Goal: Task Accomplishment & Management: Use online tool/utility

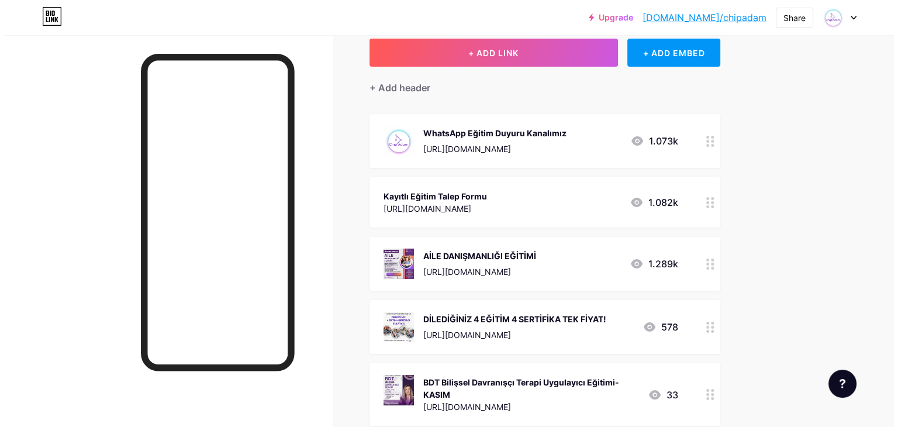
scroll to position [57, 0]
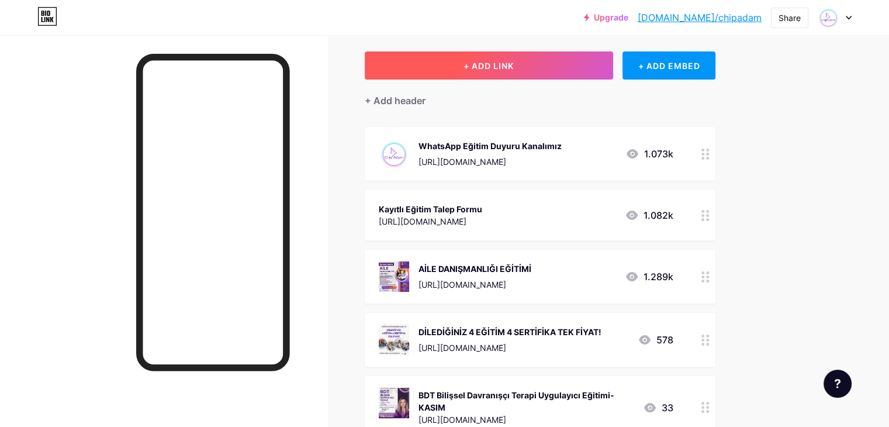
click at [514, 65] on span "+ ADD LINK" at bounding box center [488, 66] width 50 height 10
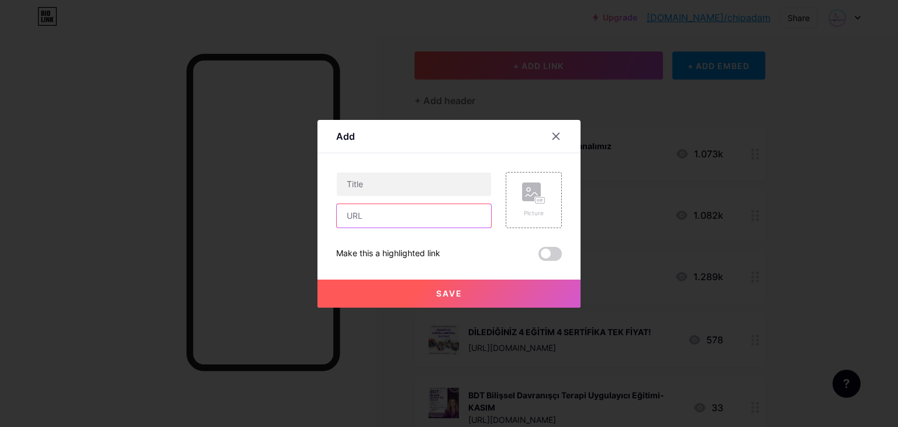
click at [394, 208] on input "text" at bounding box center [414, 215] width 154 height 23
paste input "[URL][DOMAIN_NAME]"
type input "[URL][DOMAIN_NAME]"
click at [382, 175] on input "text" at bounding box center [414, 183] width 154 height 23
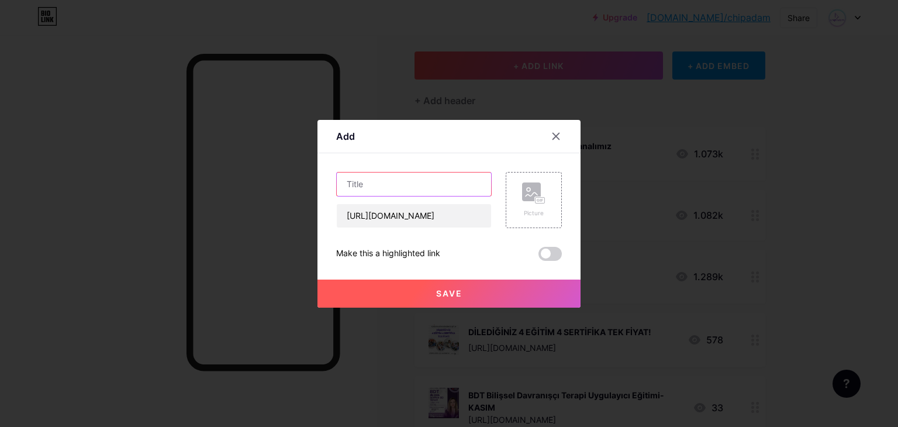
scroll to position [0, 0]
paste input "Düşüncelerimize Farklı [PERSON_NAME] Açısı-KASIM"
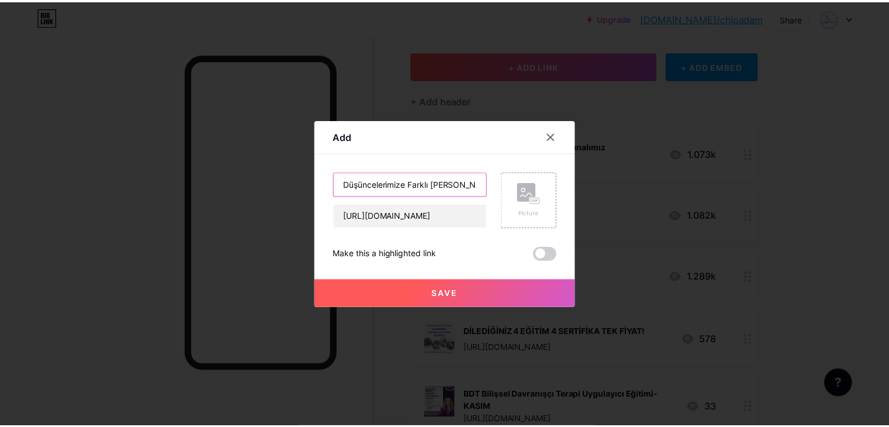
scroll to position [0, 24]
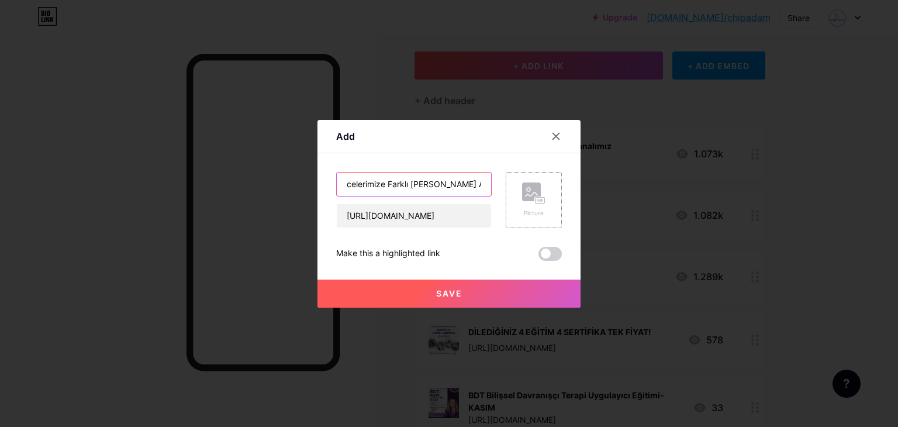
type input "Düşüncelerimize Farklı [PERSON_NAME] Açısı-KASIM"
click at [532, 188] on rect at bounding box center [531, 191] width 19 height 19
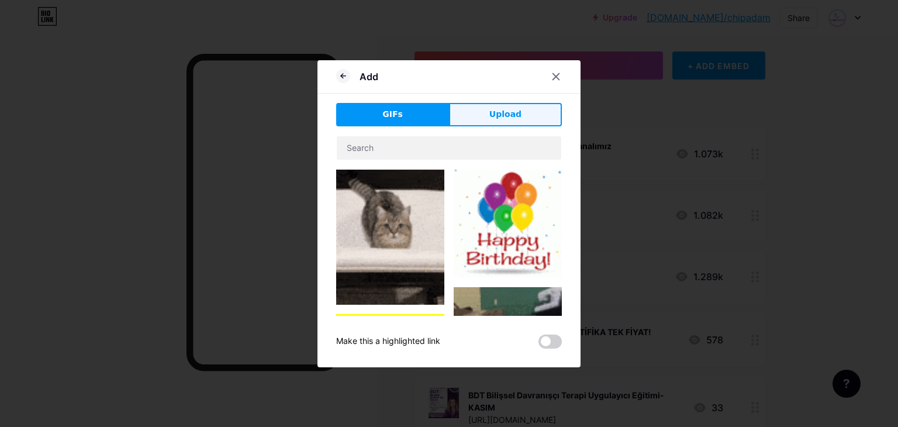
click at [506, 118] on span "Upload" at bounding box center [505, 114] width 32 height 12
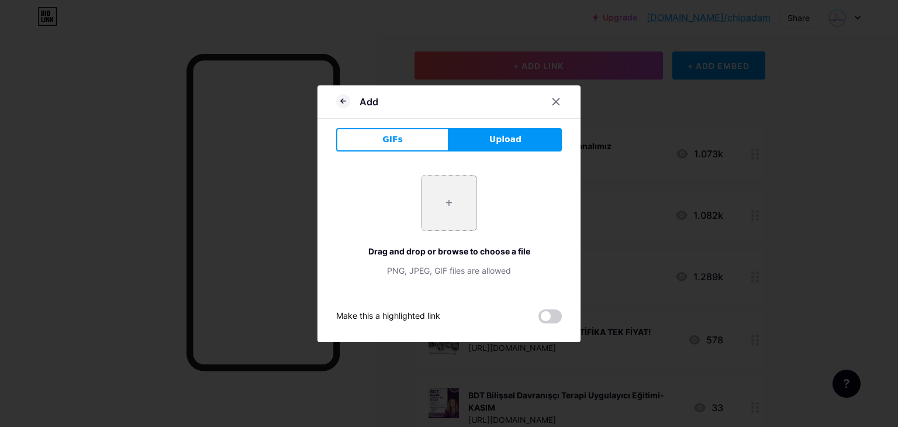
click at [448, 210] on input "file" at bounding box center [448, 202] width 55 height 55
type input "C:\fakepath\Düşüncelerimize Farklı [PERSON_NAME] Açısı.jpg"
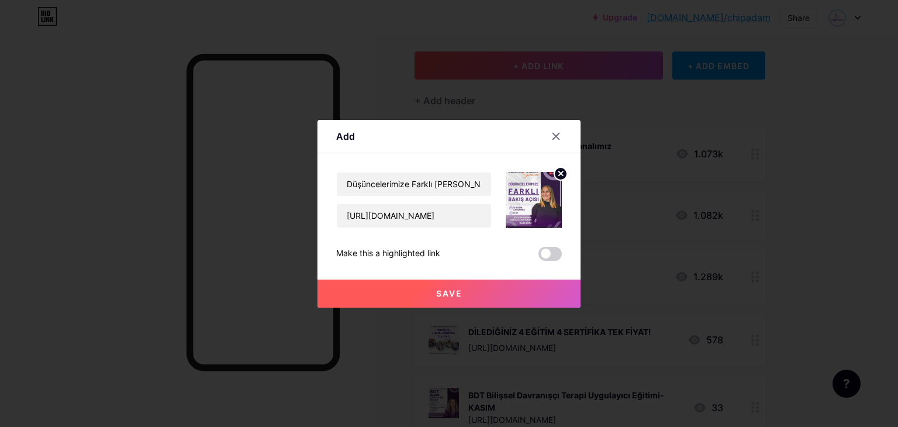
click at [442, 290] on span "Save" at bounding box center [449, 293] width 26 height 10
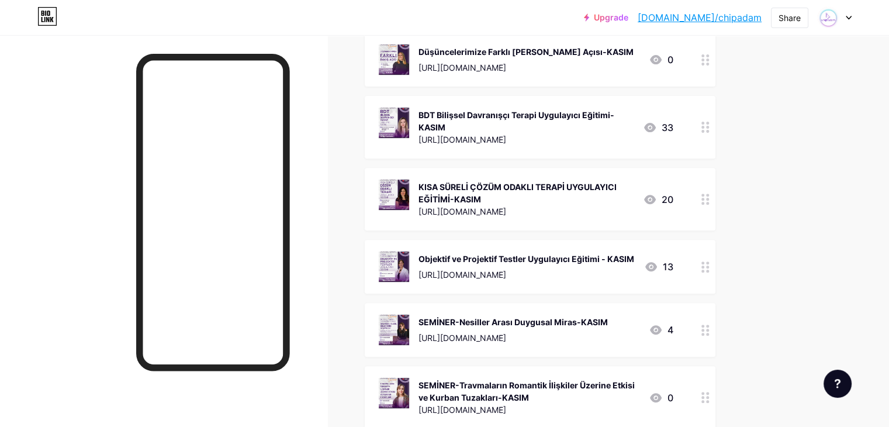
scroll to position [393, 0]
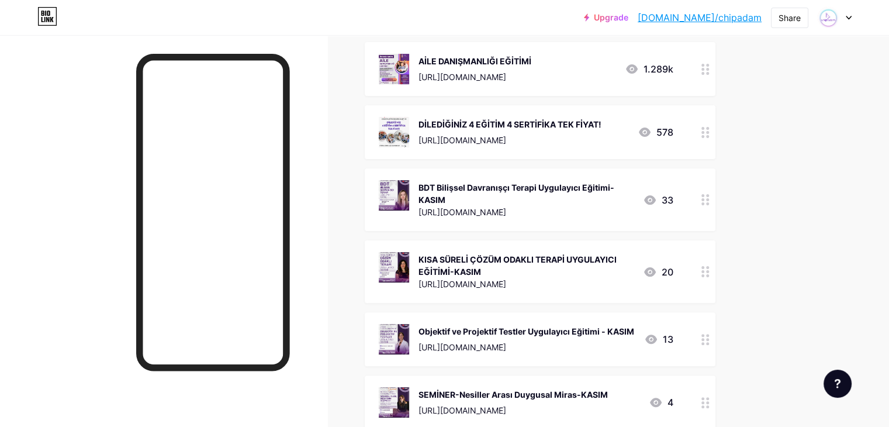
scroll to position [0, 0]
